Goal: Navigation & Orientation: Find specific page/section

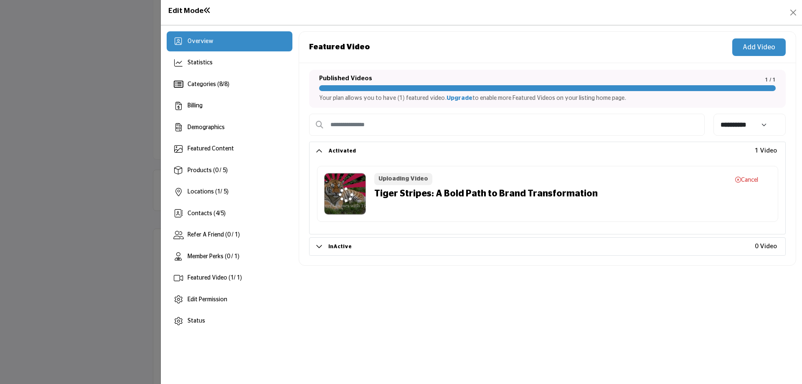
scroll to position [84, 0]
click at [195, 41] on span "Overview" at bounding box center [201, 41] width 26 height 6
click at [213, 276] on span "Featured Video ( 1 / 1)" at bounding box center [215, 278] width 54 height 6
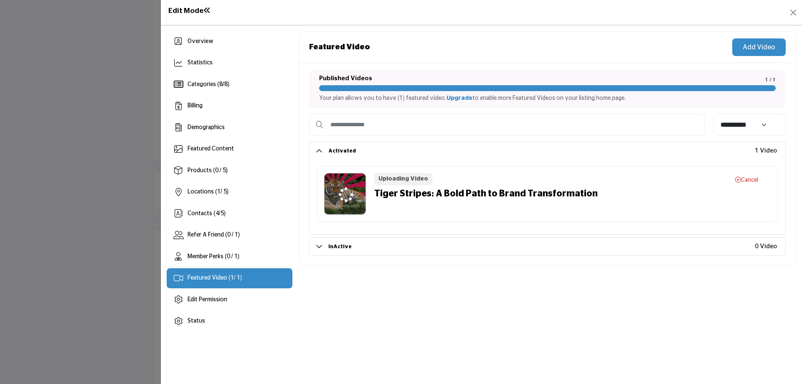
click at [225, 278] on span "Featured Video ( 1 / 1)" at bounding box center [215, 278] width 54 height 6
